Goal: Check status: Check status

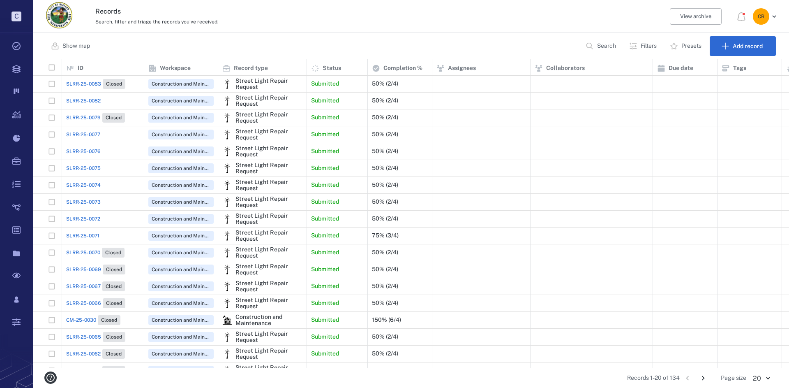
click at [95, 236] on span "SLRR-25-0071" at bounding box center [82, 235] width 33 height 7
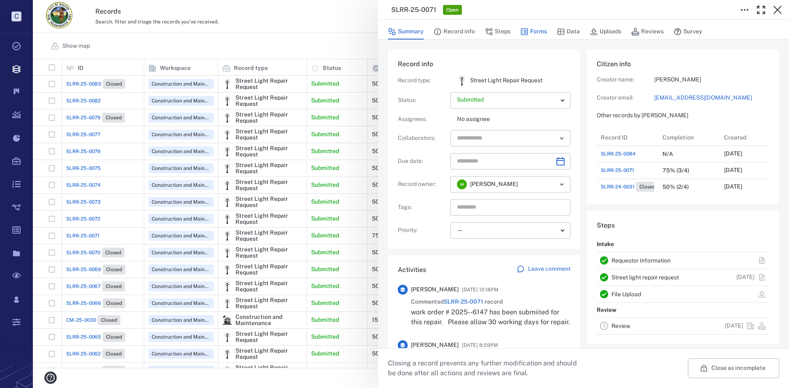
click at [535, 35] on button "Forms" at bounding box center [533, 32] width 27 height 16
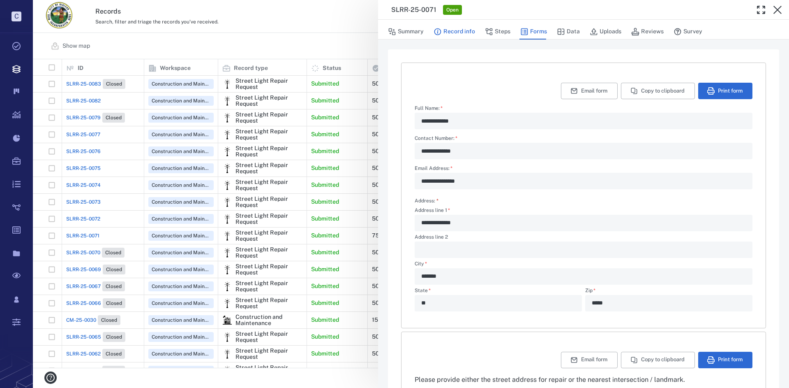
click at [447, 32] on button "Record info" at bounding box center [455, 32] width 42 height 16
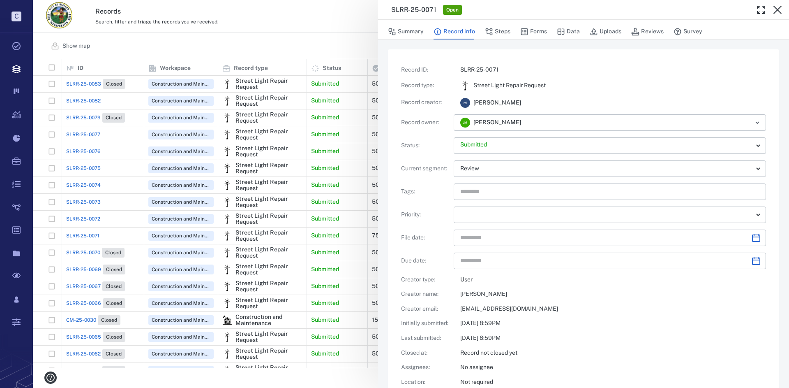
click at [547, 28] on div "Summary Record info Steps Forms Data Uploads Reviews Survey" at bounding box center [583, 31] width 391 height 16
click at [538, 32] on button "Forms" at bounding box center [533, 32] width 27 height 16
